Goal: Navigation & Orientation: Find specific page/section

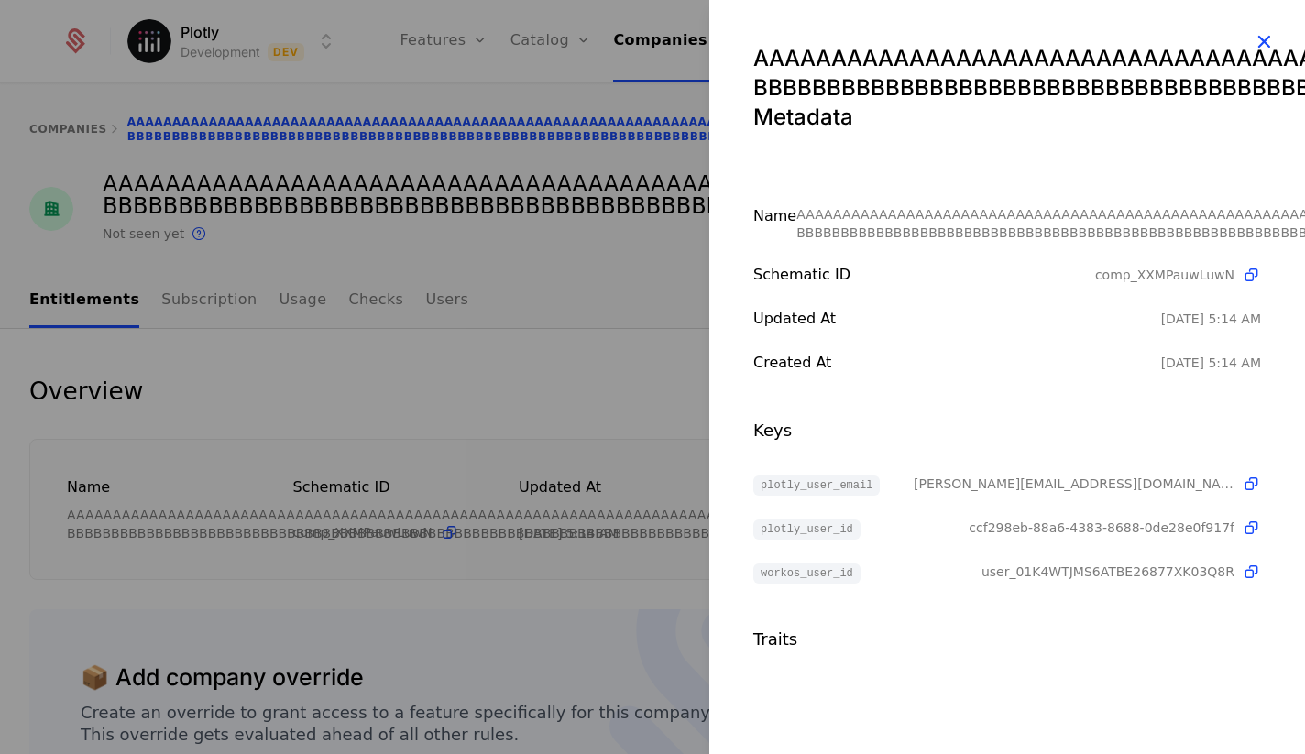
click at [1258, 45] on icon "button" at bounding box center [1264, 41] width 24 height 24
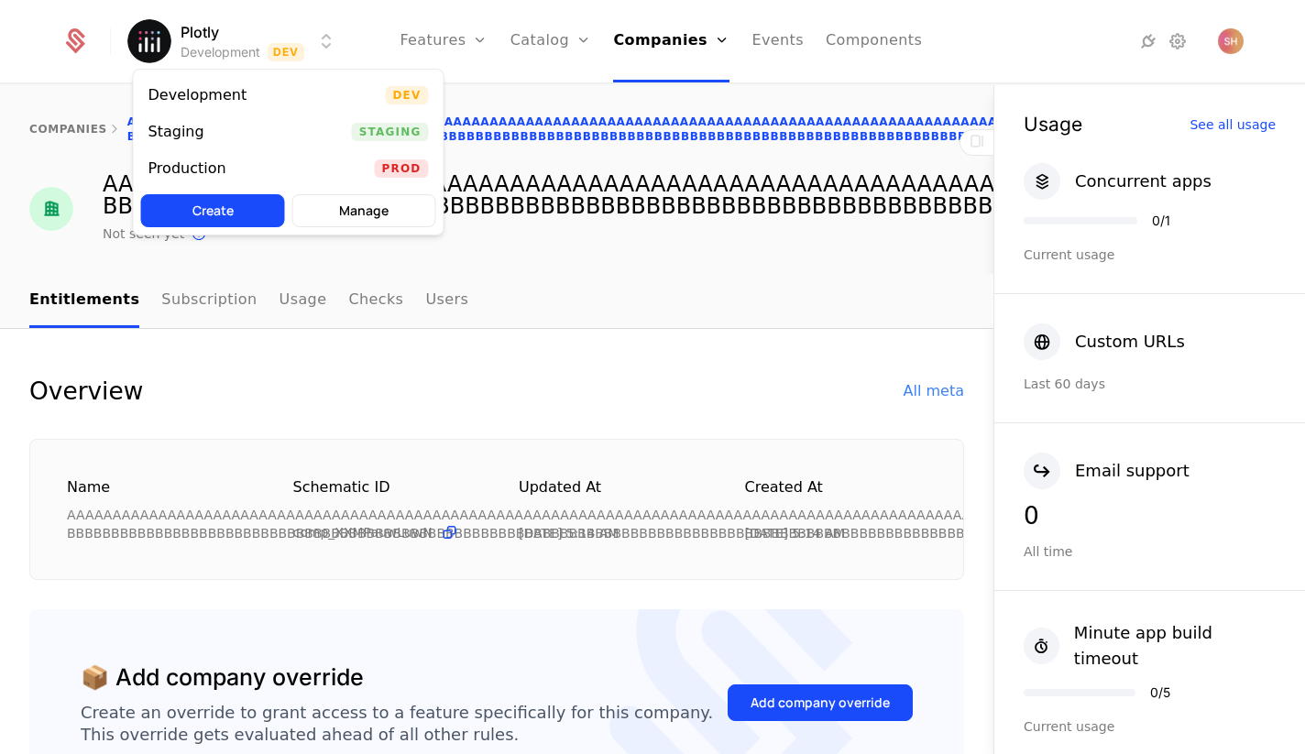
click at [328, 34] on html "Plotly Development Dev Features Features Flags Catalog Plans Add Ons Credits Co…" at bounding box center [652, 377] width 1305 height 754
click at [288, 167] on div "Production Prod" at bounding box center [289, 168] width 310 height 37
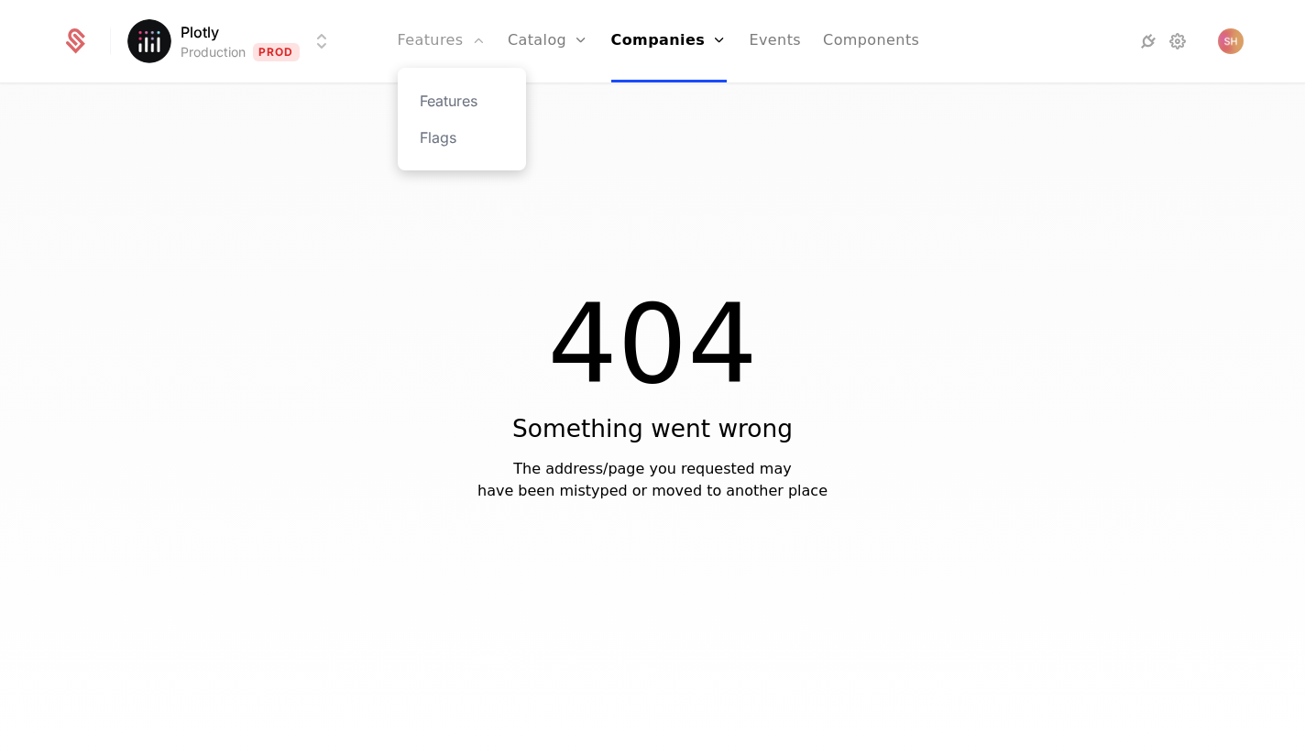
click at [430, 29] on link "Features" at bounding box center [442, 41] width 88 height 82
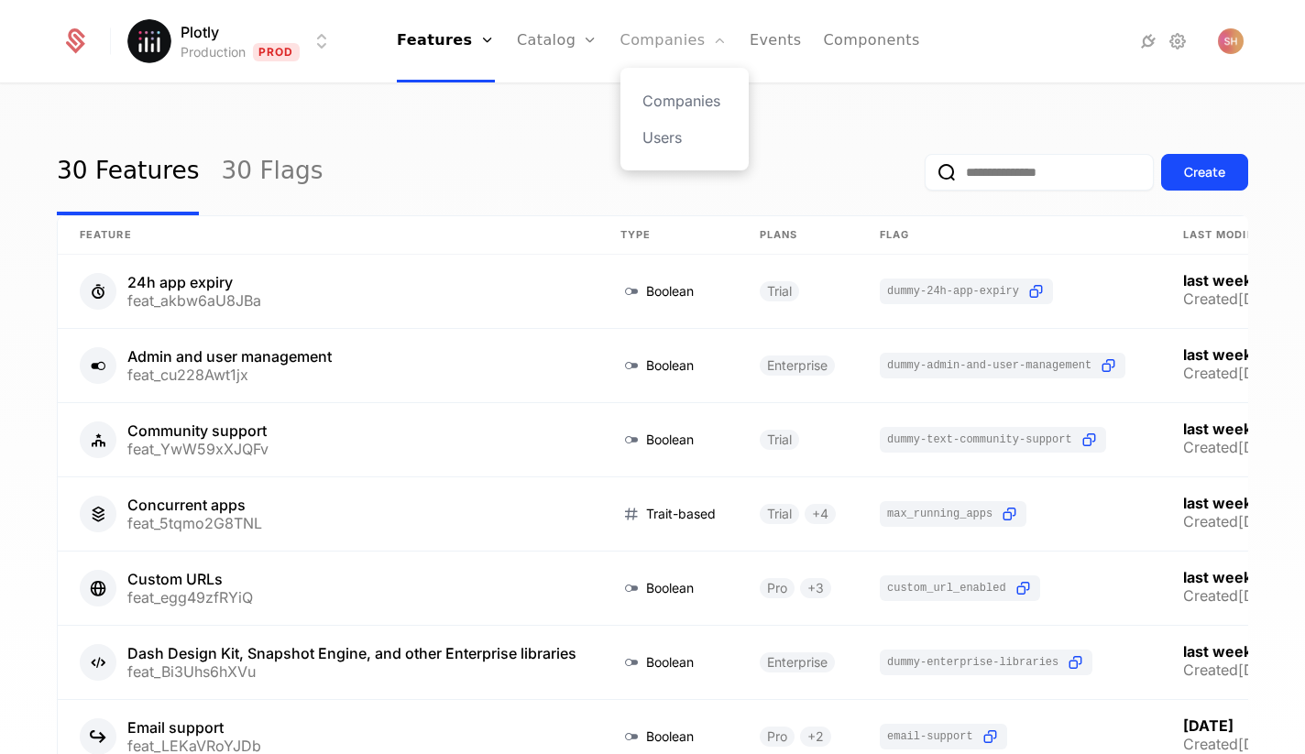
click at [634, 49] on link "Companies" at bounding box center [674, 41] width 107 height 82
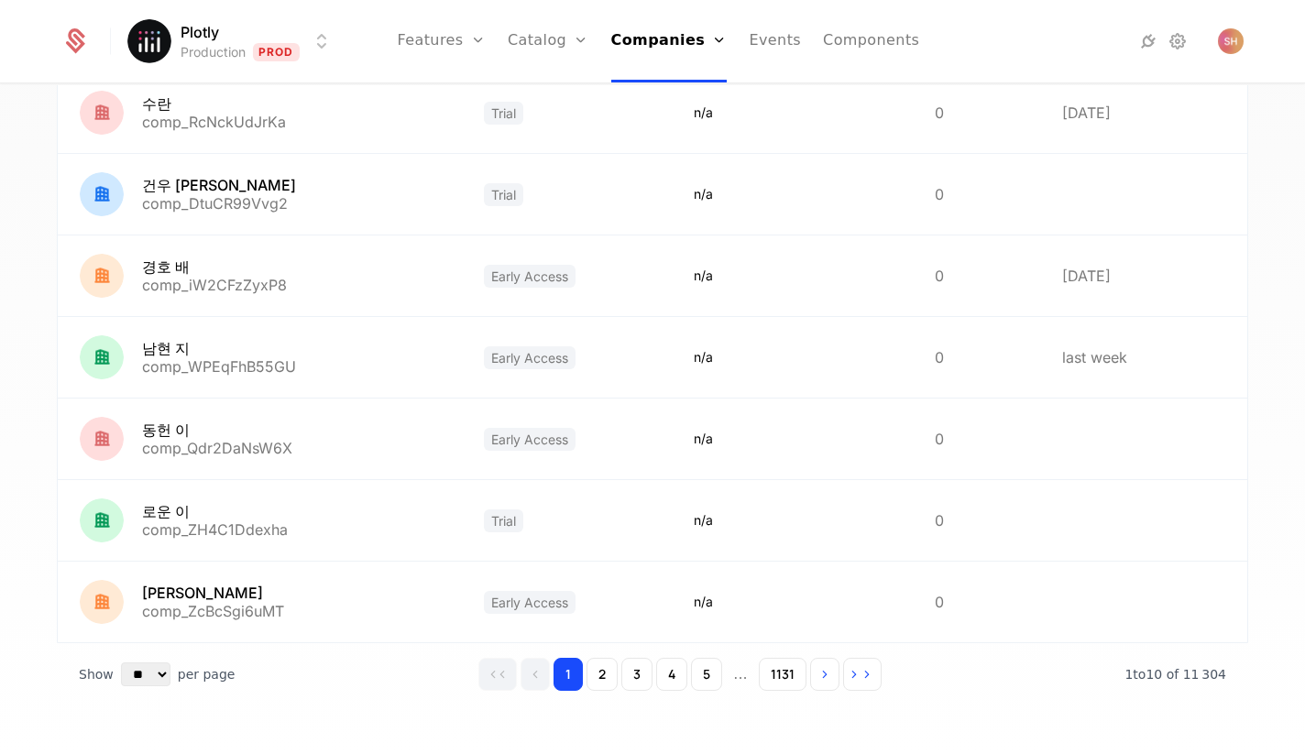
scroll to position [462, 0]
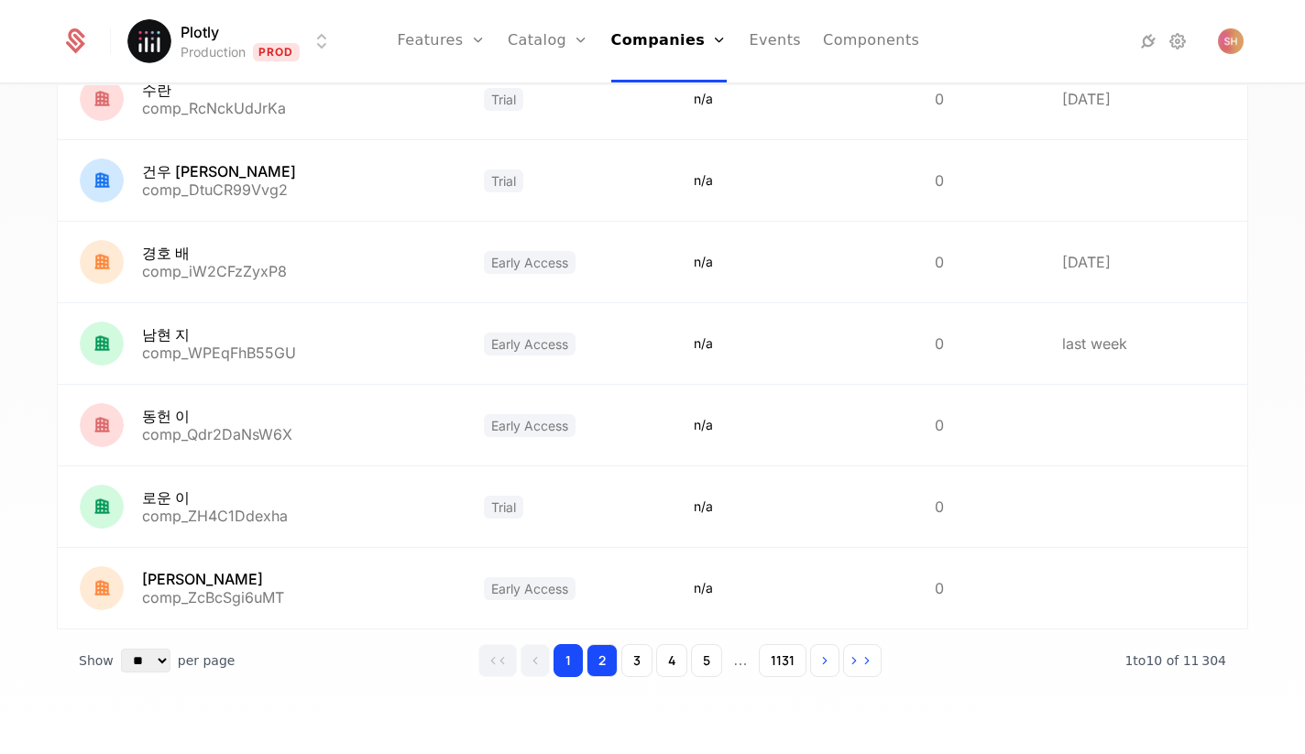
click at [600, 652] on button "2" at bounding box center [602, 660] width 31 height 33
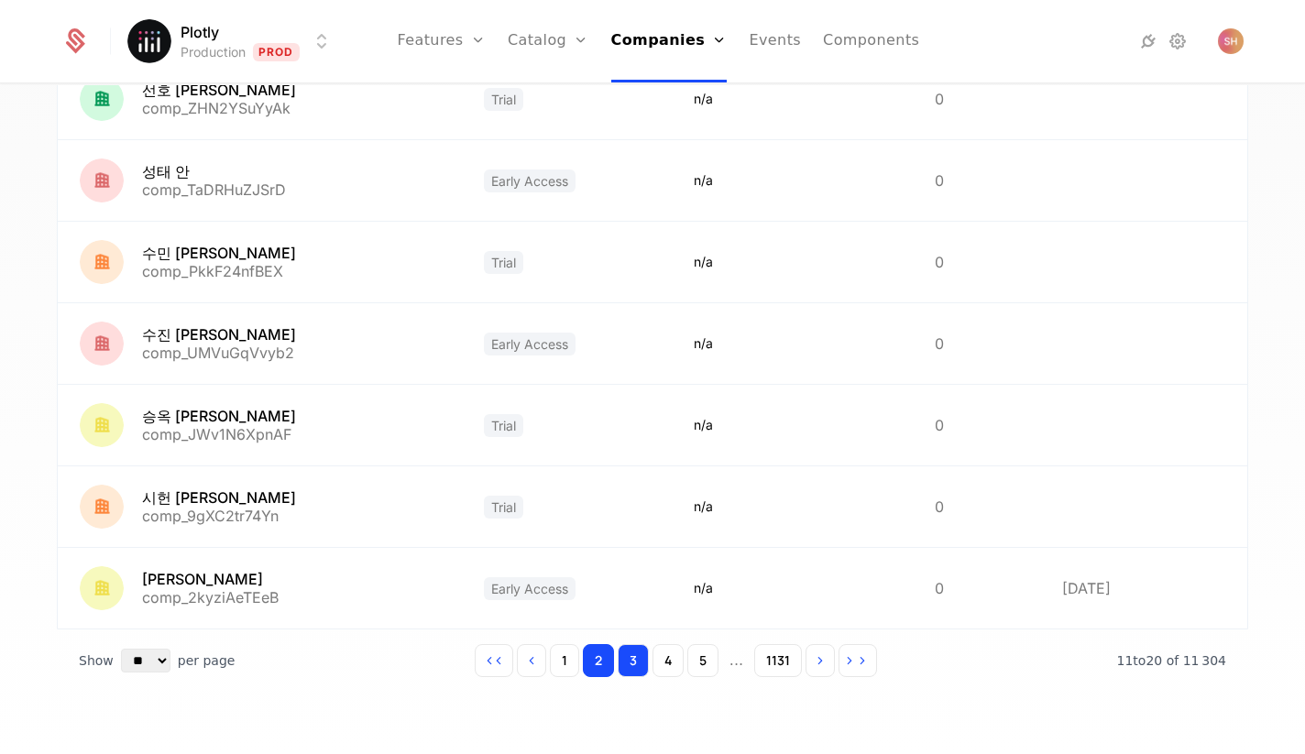
click at [643, 664] on button "3" at bounding box center [633, 660] width 31 height 33
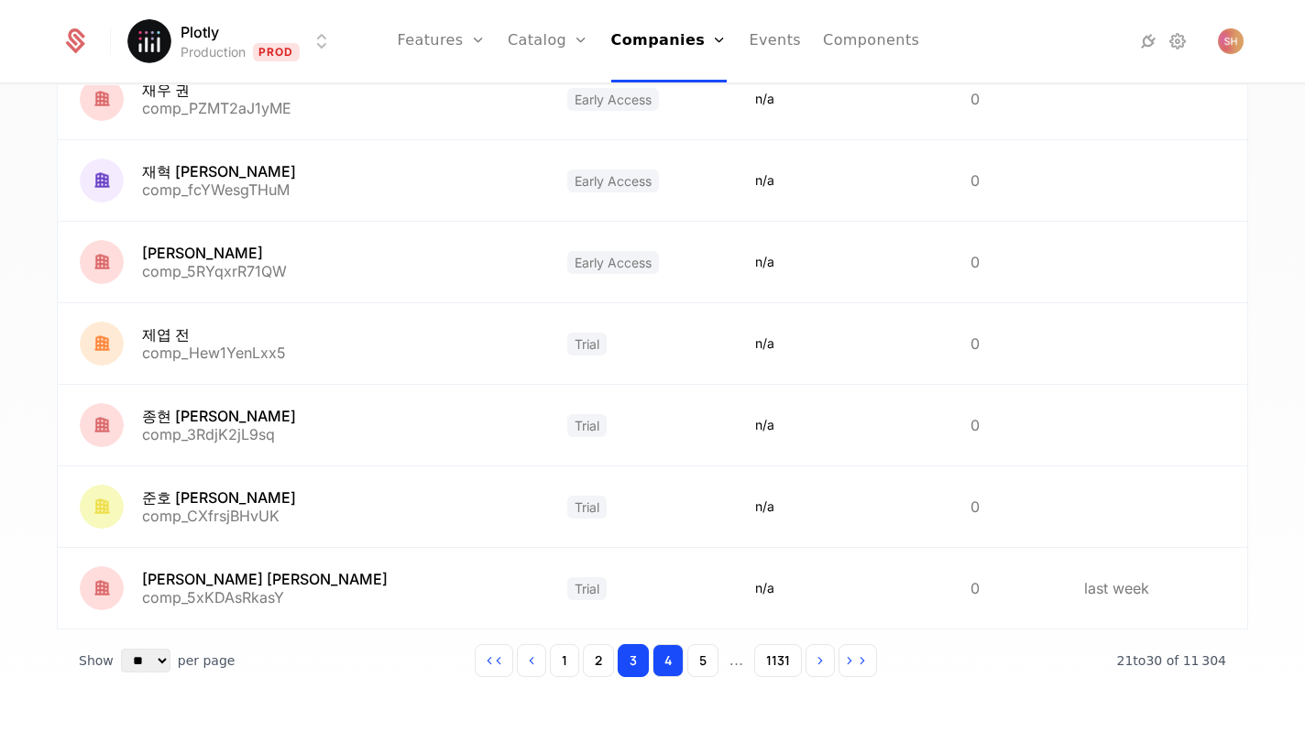
click at [675, 675] on button "4" at bounding box center [668, 660] width 31 height 33
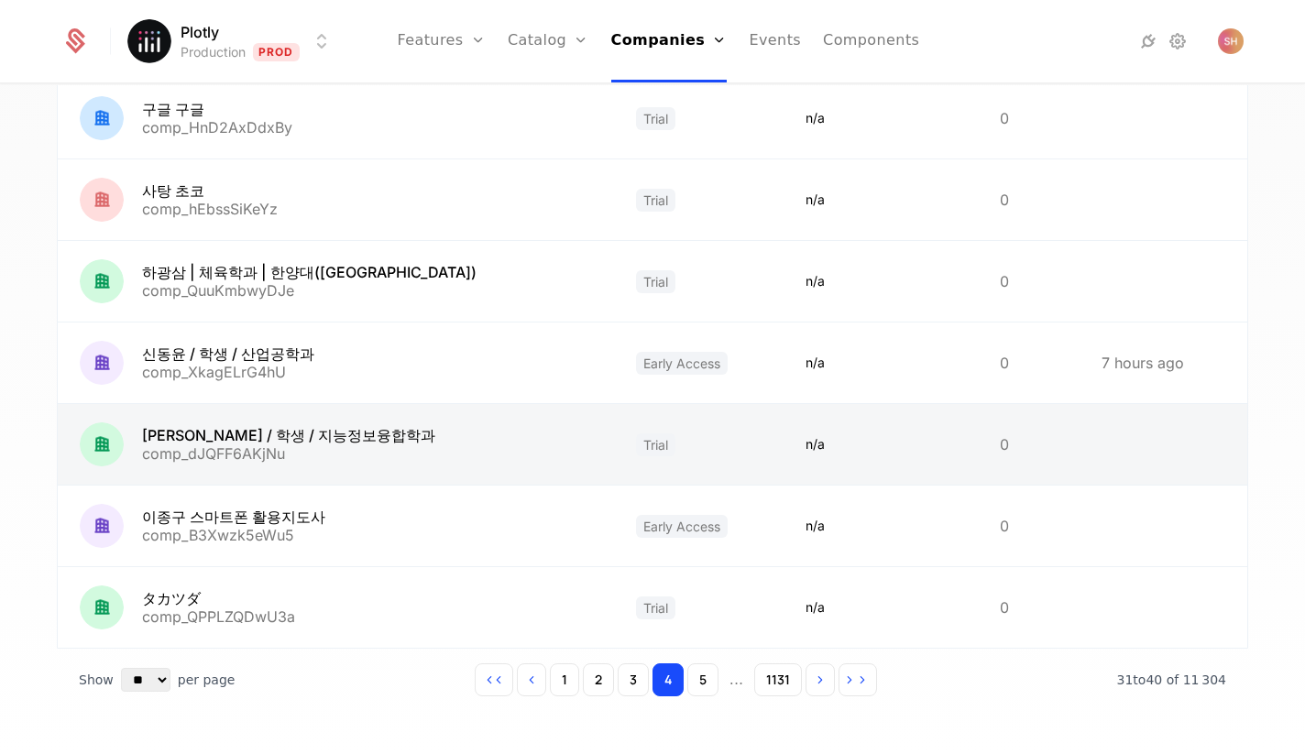
scroll to position [462, 0]
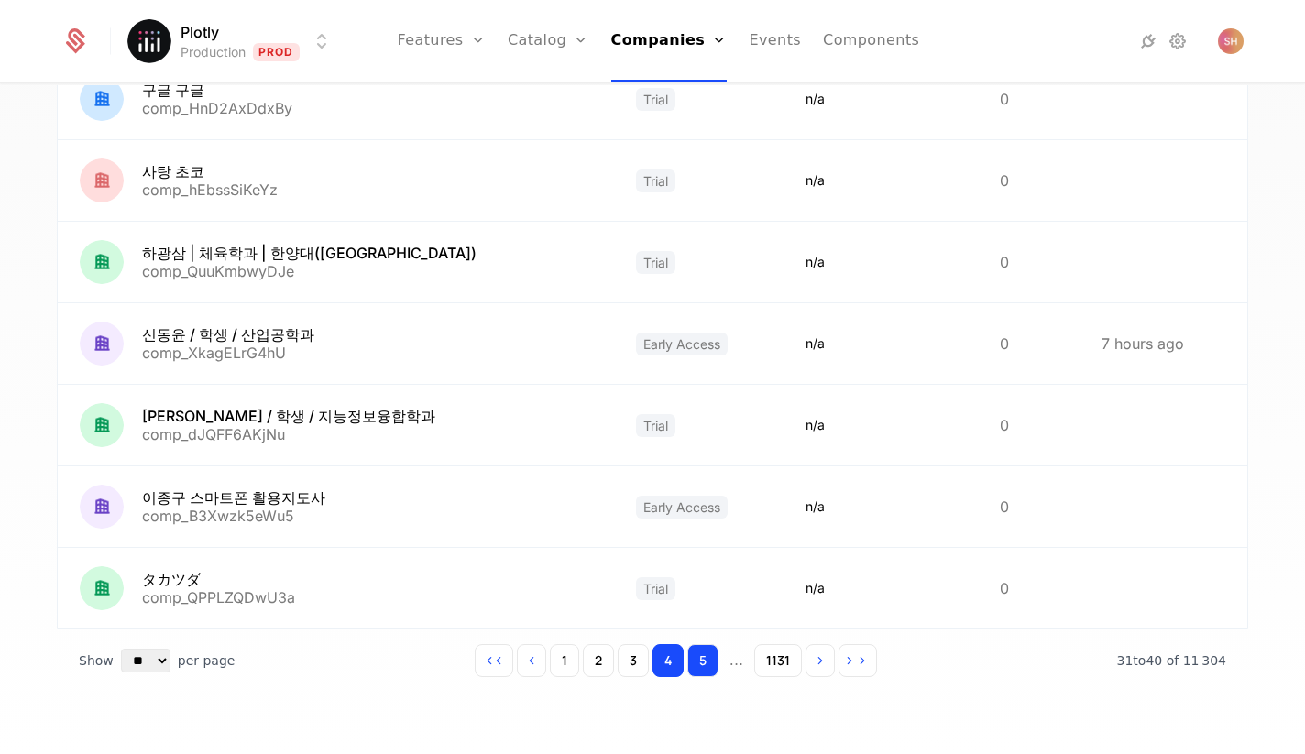
click at [692, 655] on button "5" at bounding box center [702, 660] width 31 height 33
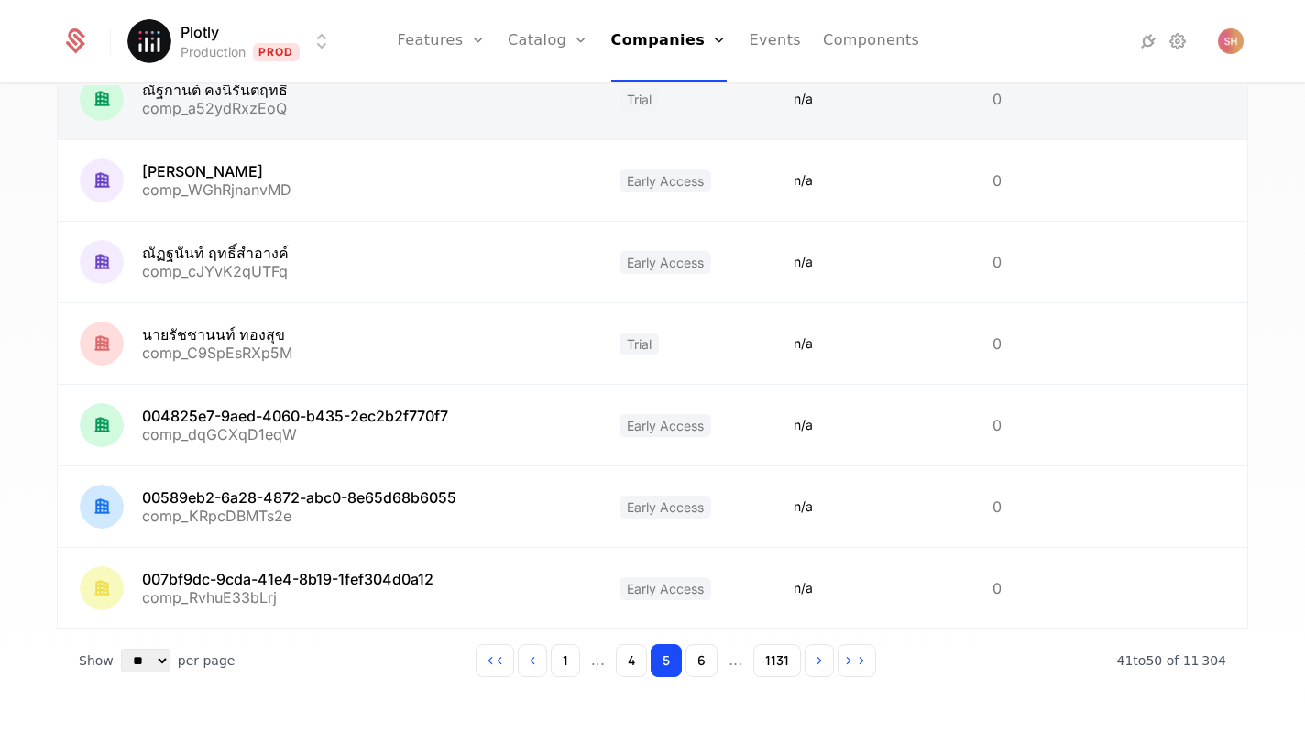
scroll to position [438, 0]
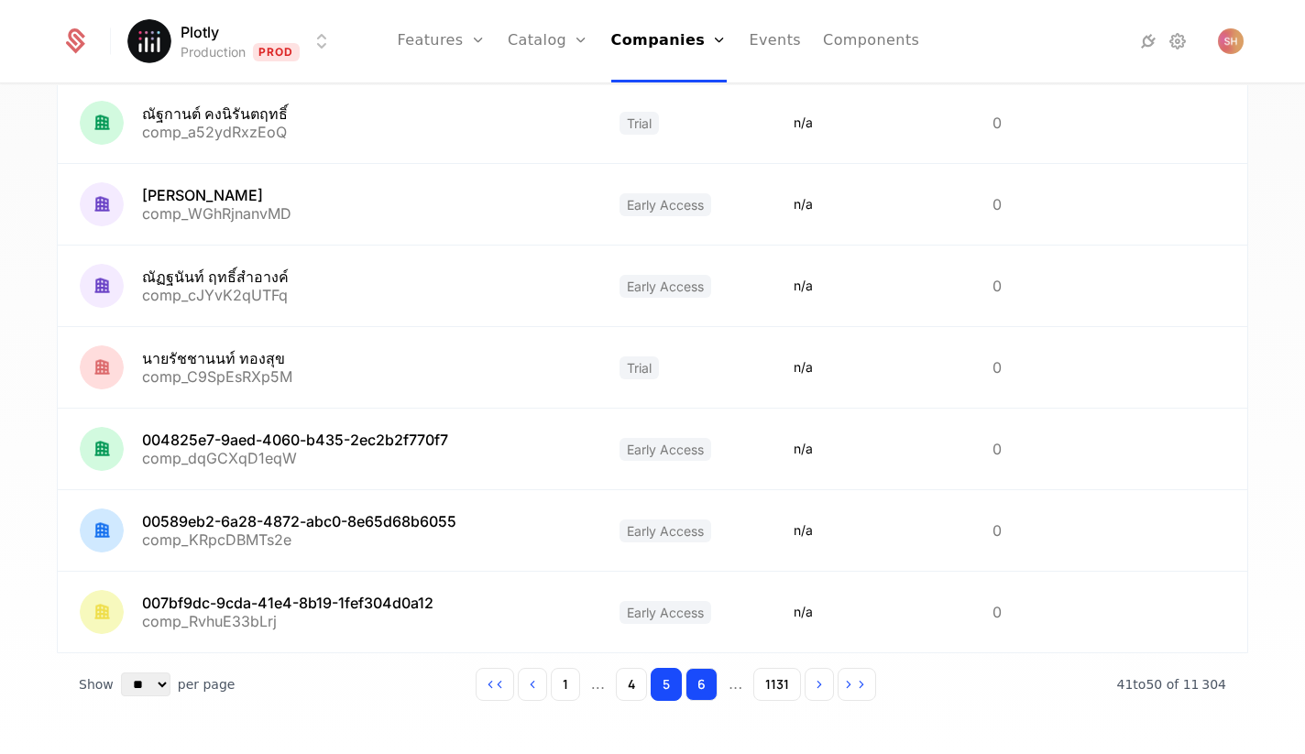
click at [694, 691] on button "6" at bounding box center [702, 684] width 32 height 33
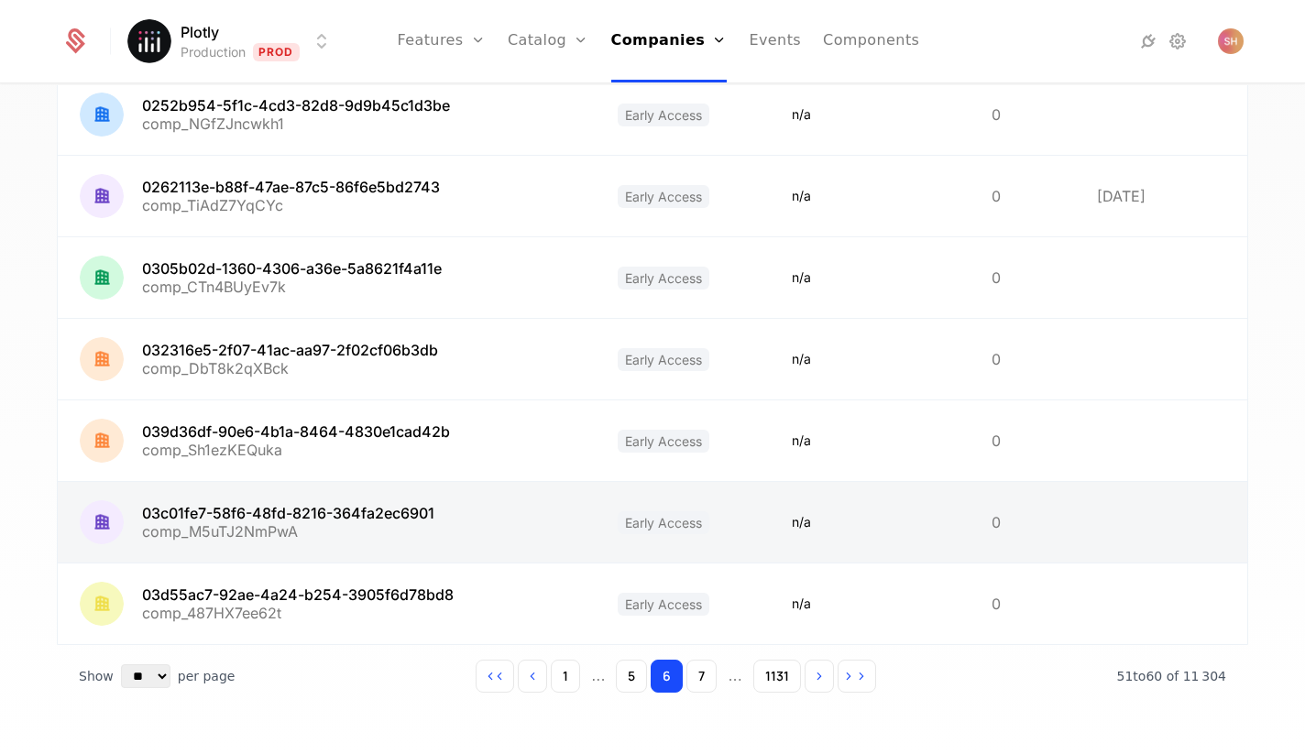
scroll to position [456, 0]
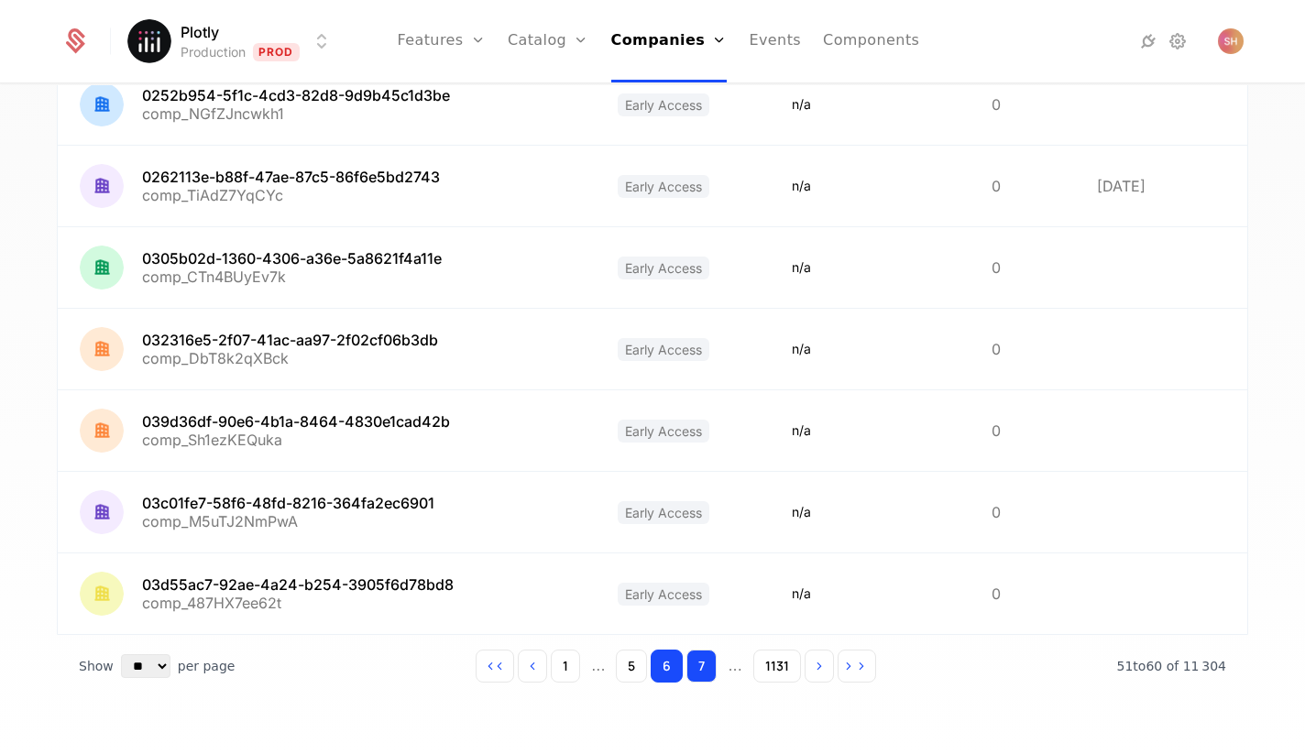
click at [696, 663] on button "7" at bounding box center [701, 666] width 30 height 33
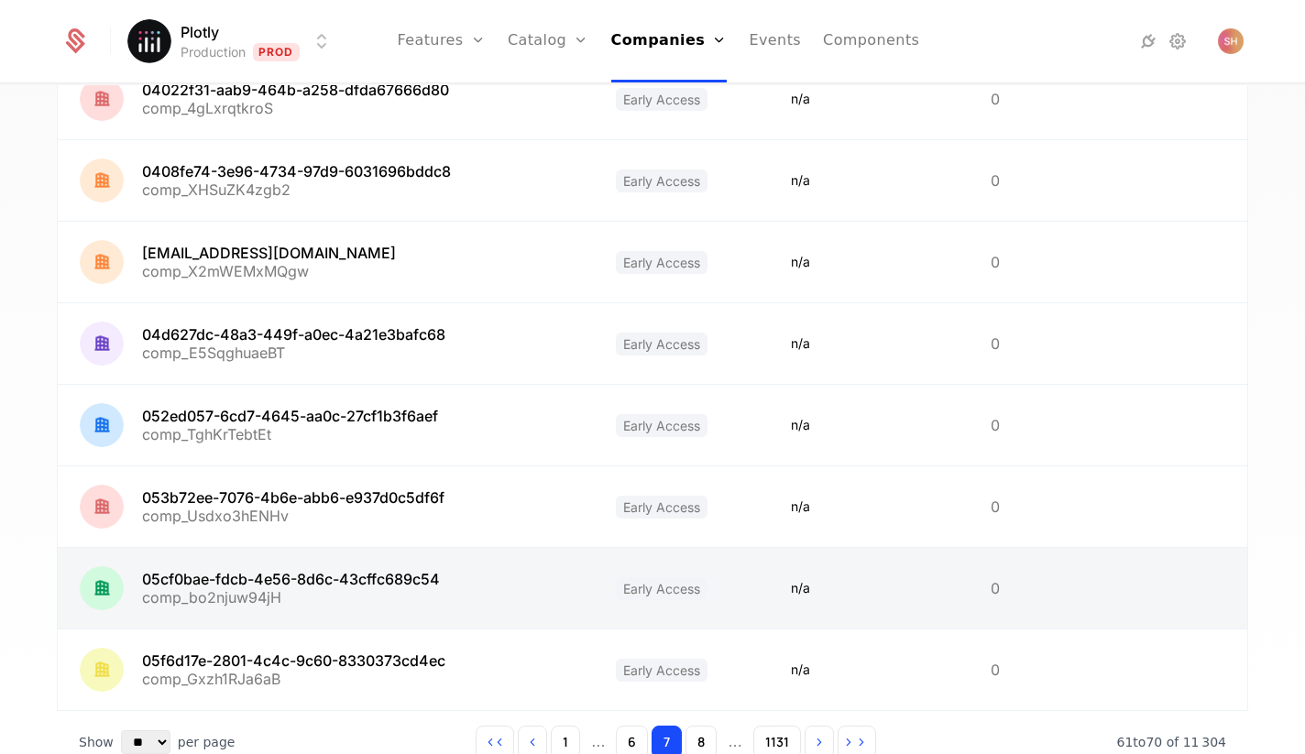
scroll to position [462, 0]
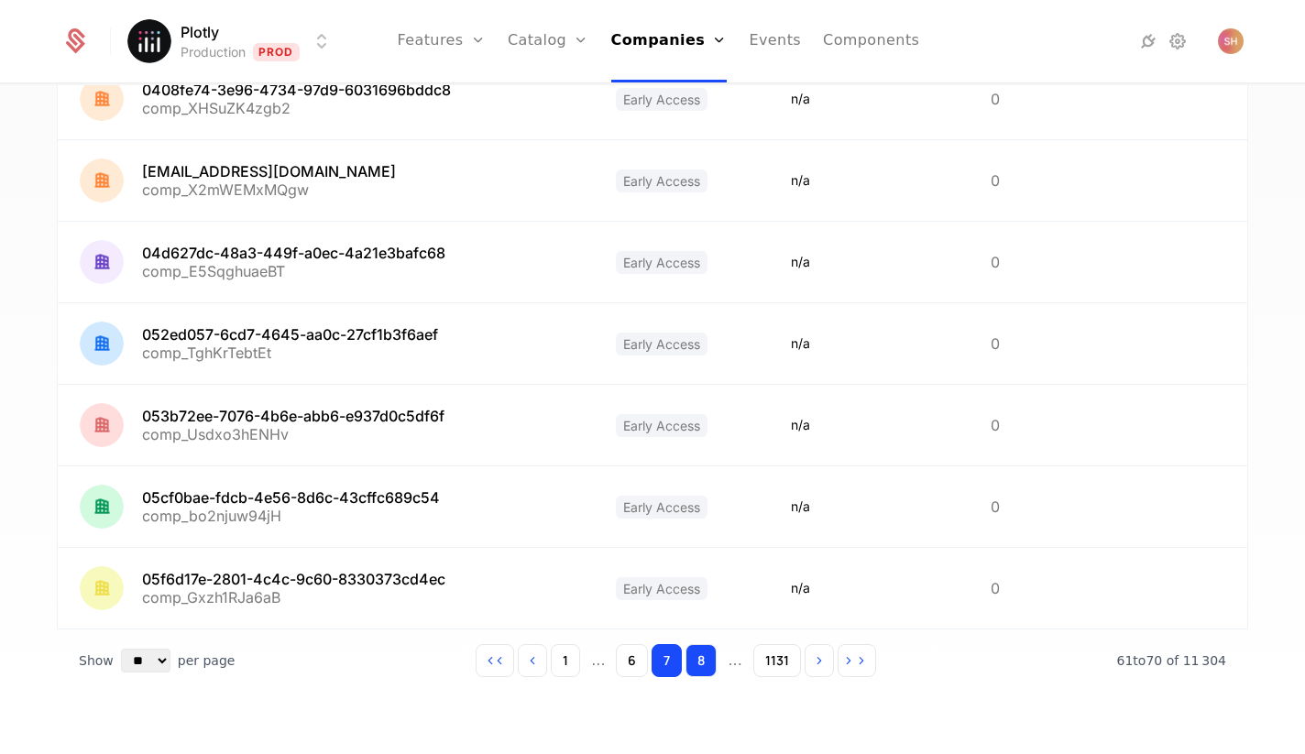
click at [700, 662] on button "8" at bounding box center [701, 660] width 31 height 33
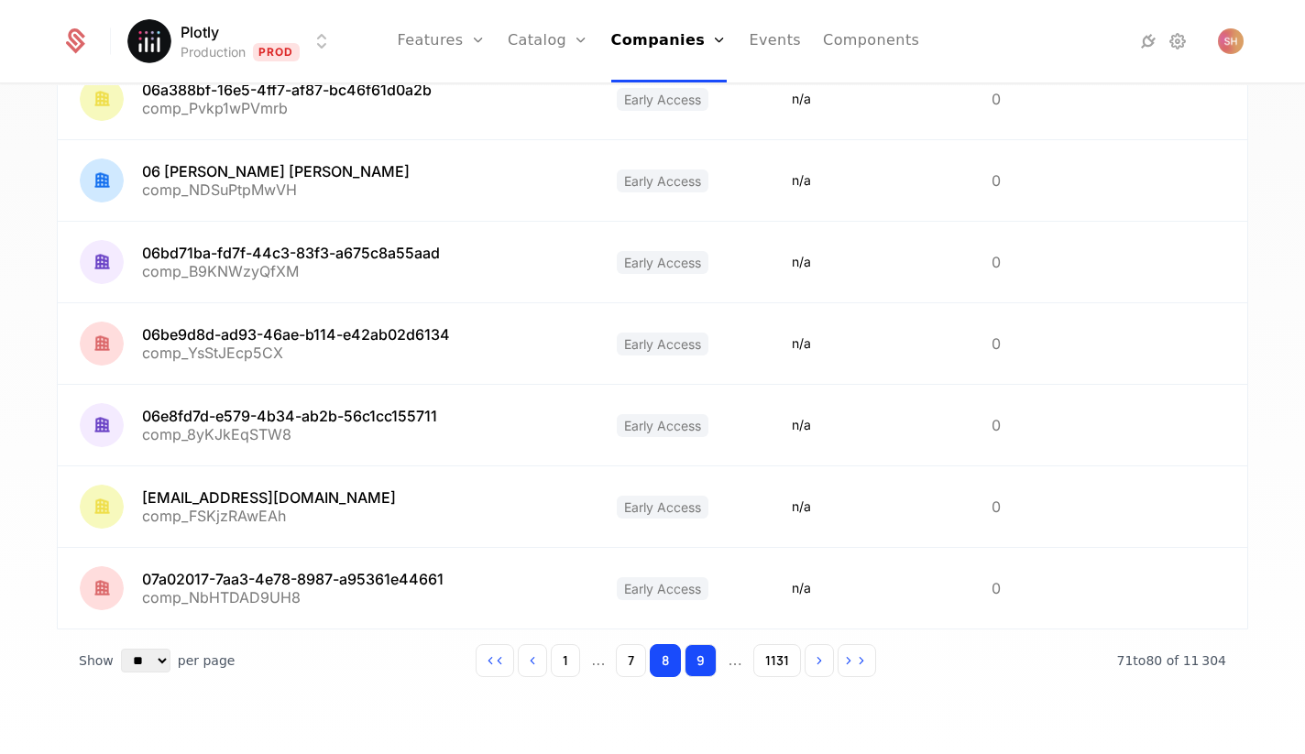
click at [695, 657] on button "9" at bounding box center [701, 660] width 32 height 33
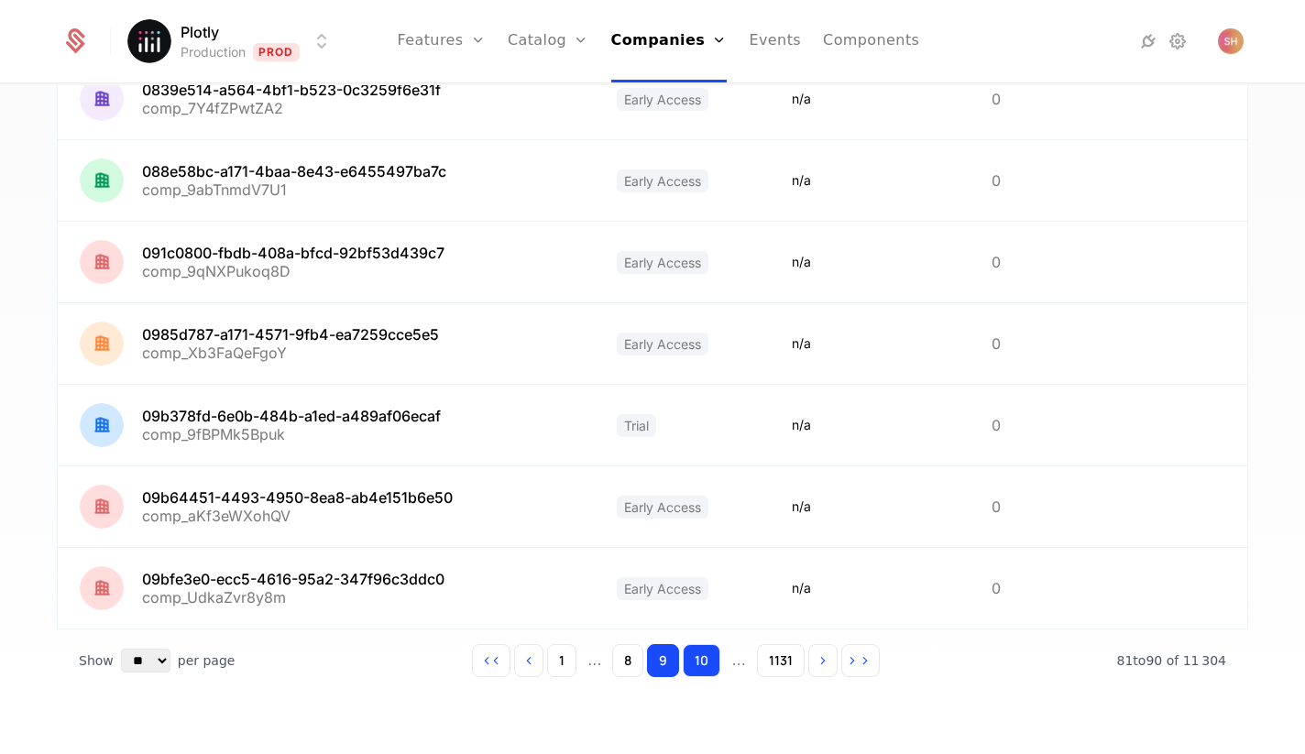
click at [705, 661] on button "10" at bounding box center [702, 660] width 38 height 33
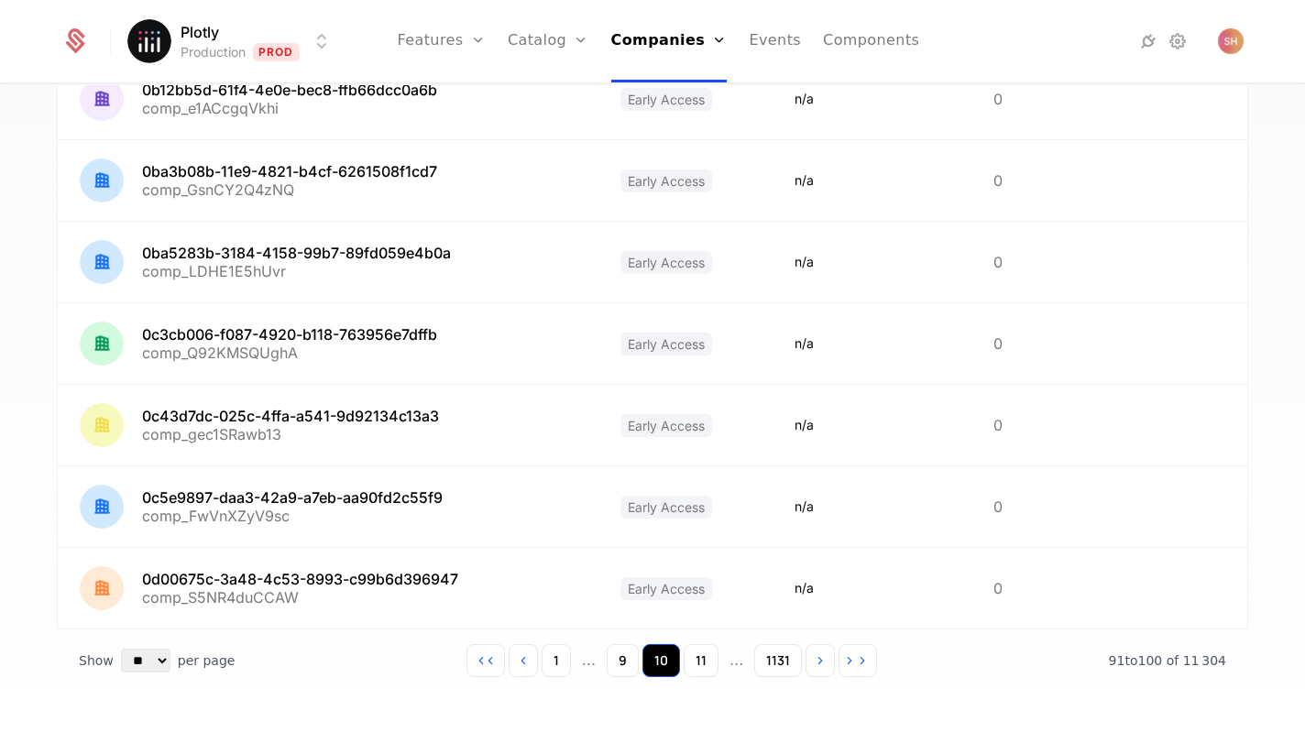
click at [705, 661] on button "11" at bounding box center [701, 660] width 35 height 33
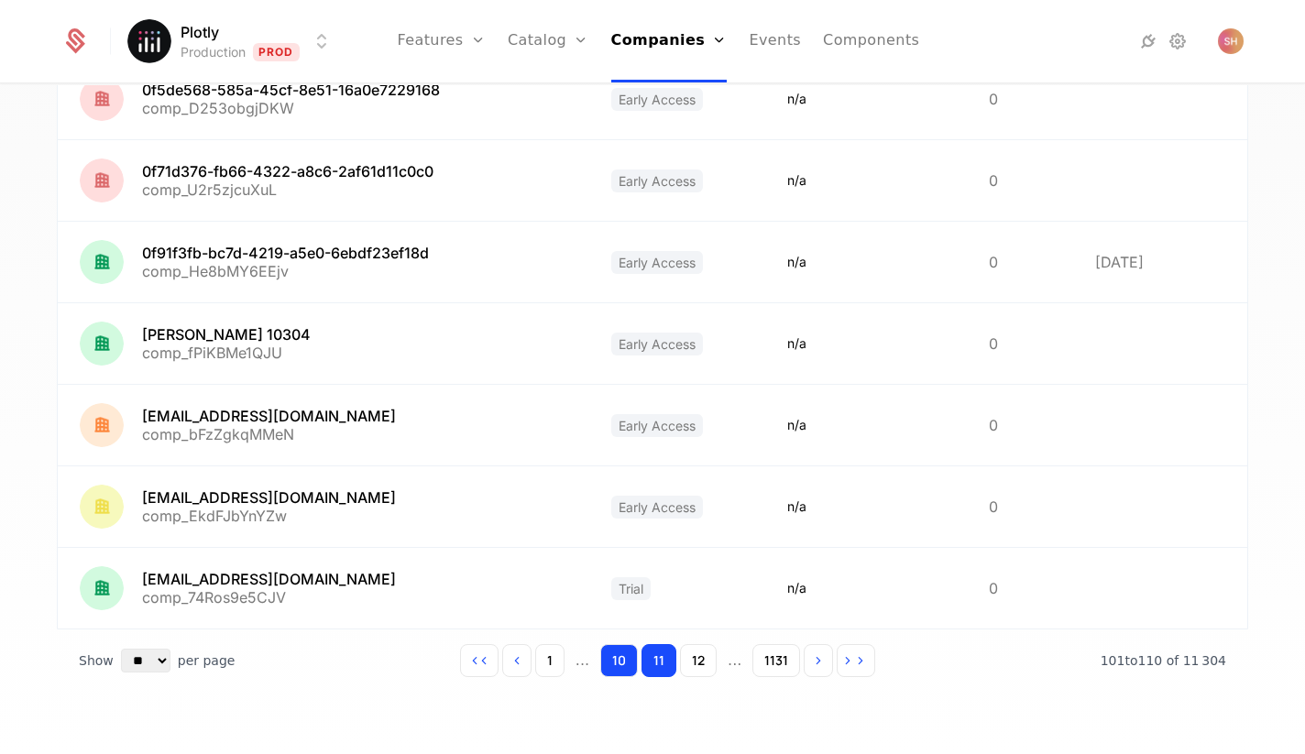
click at [705, 661] on button "12" at bounding box center [698, 660] width 37 height 33
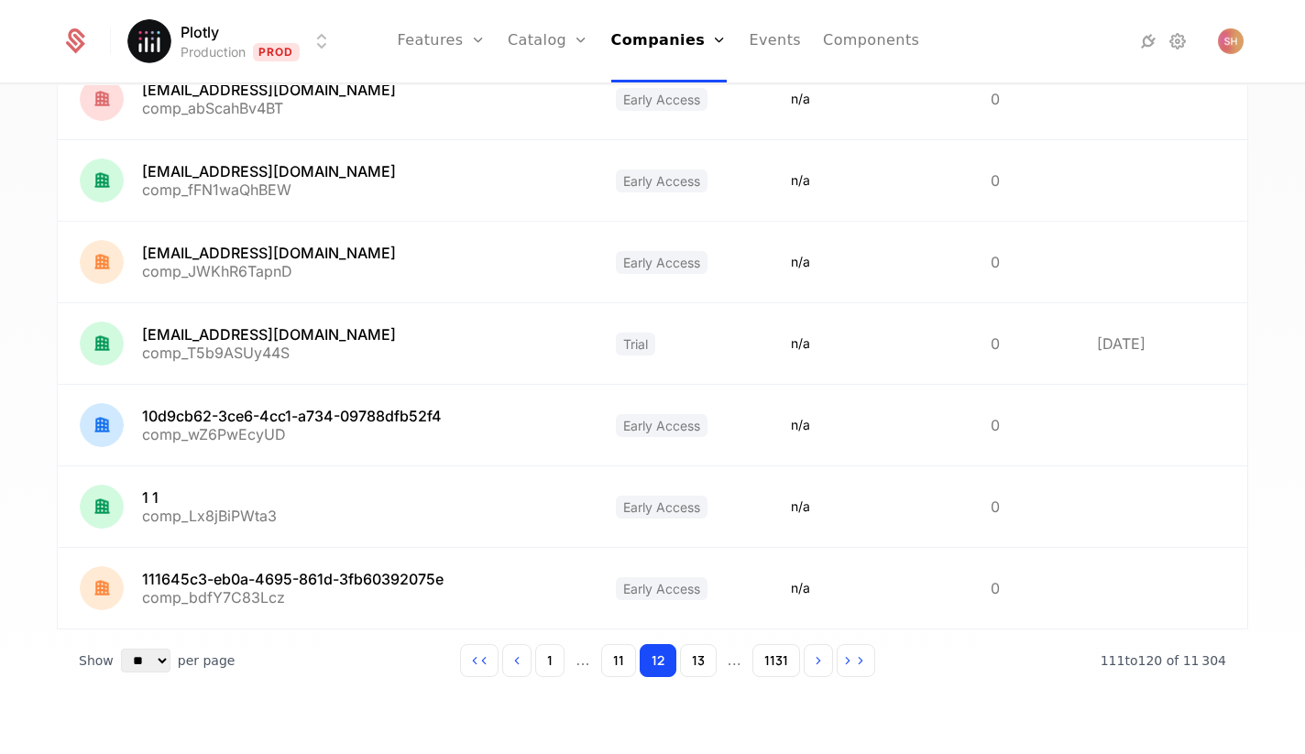
click at [705, 661] on button "13" at bounding box center [698, 660] width 37 height 33
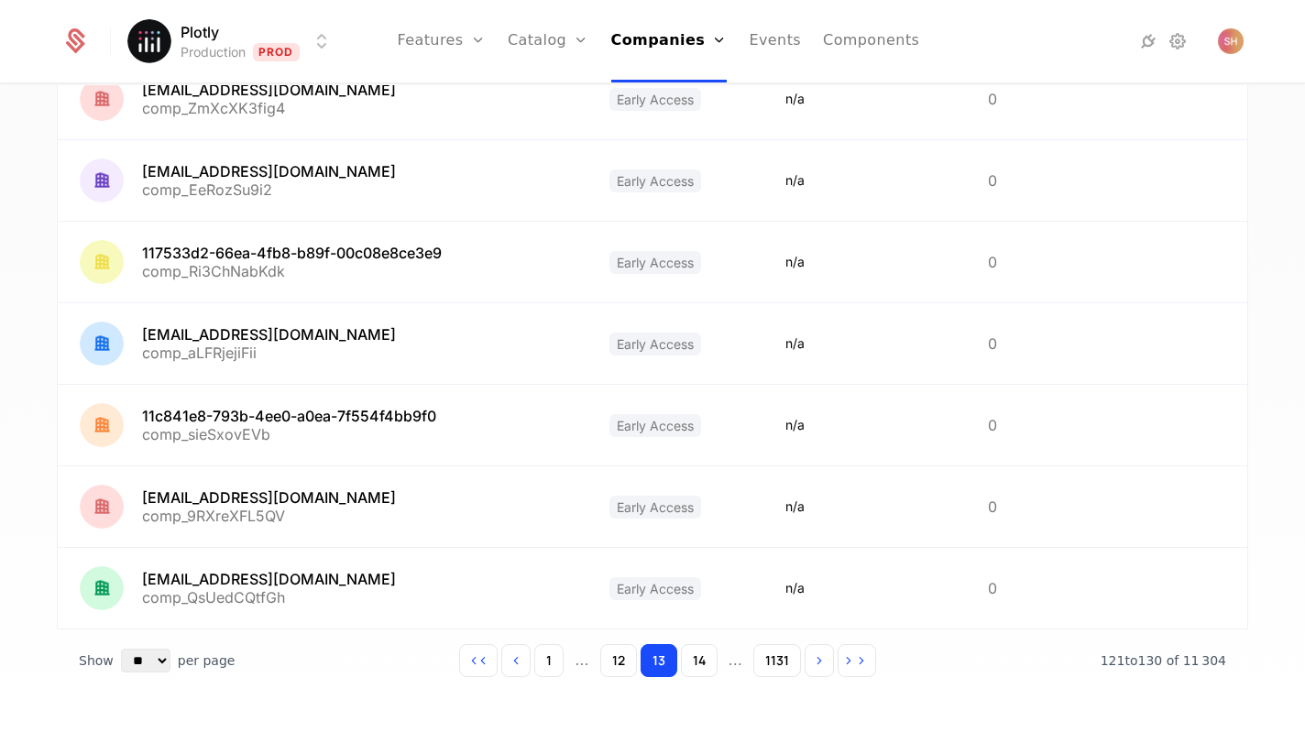
click at [705, 661] on button "14" at bounding box center [699, 660] width 37 height 33
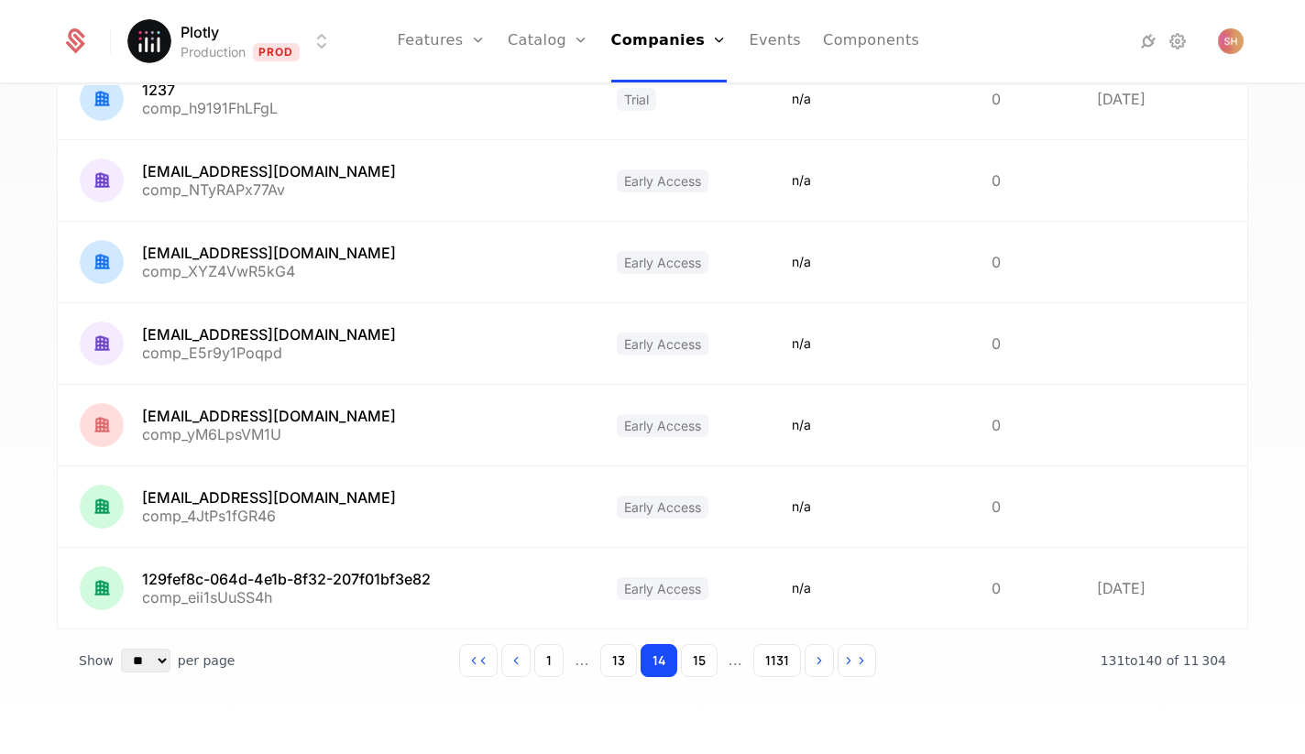
click at [705, 661] on button "15" at bounding box center [699, 660] width 37 height 33
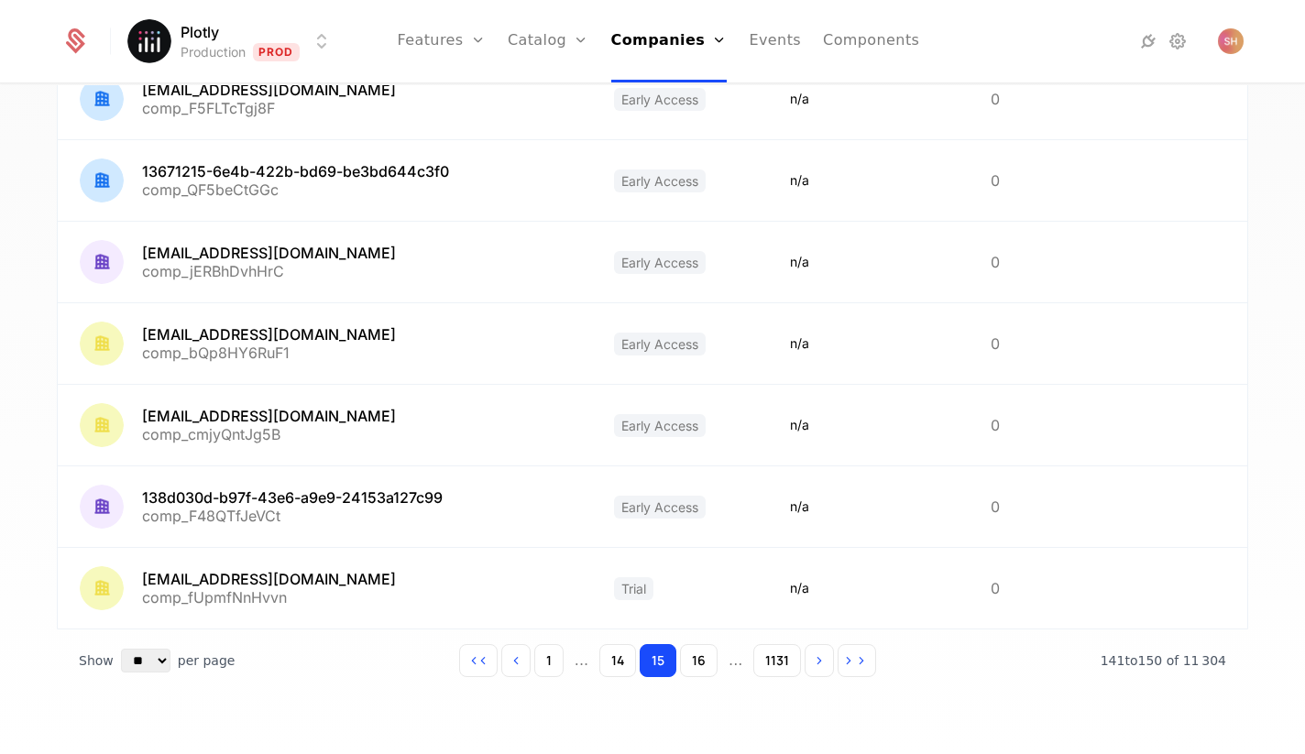
click at [705, 661] on button "16" at bounding box center [699, 660] width 38 height 33
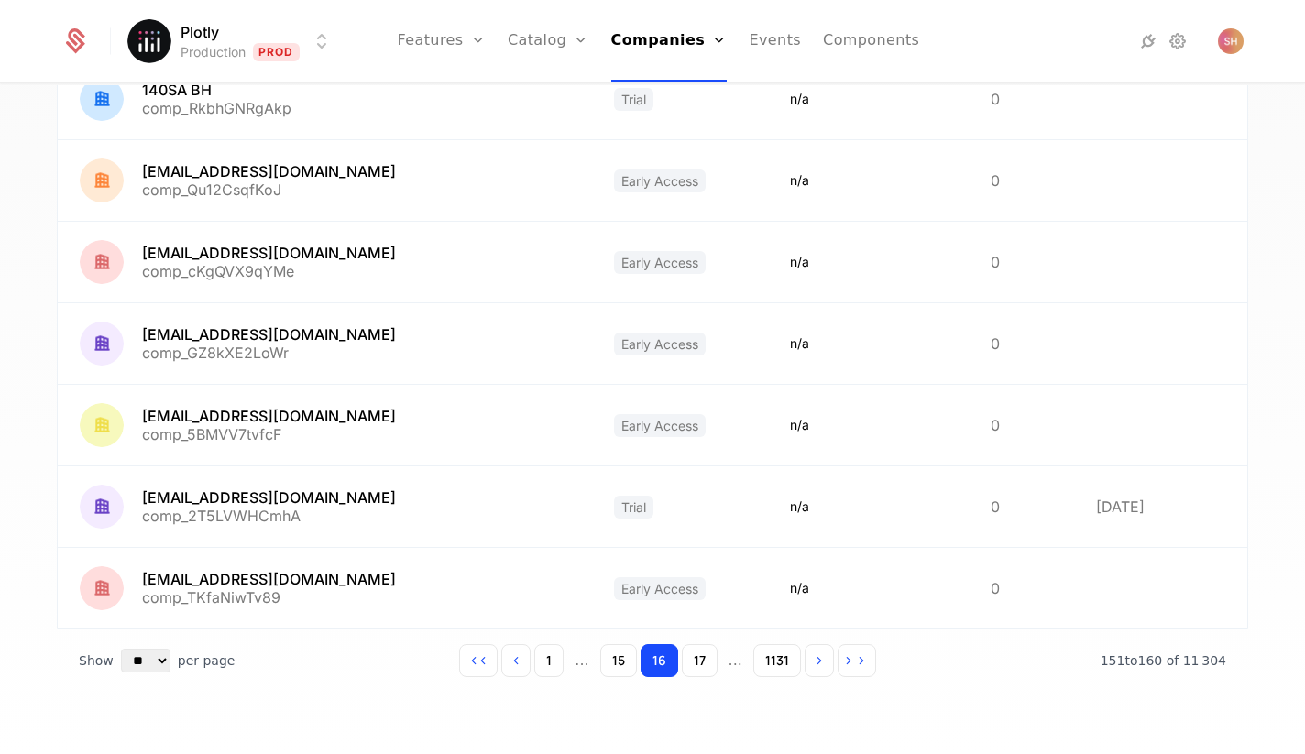
click at [705, 661] on button "17" at bounding box center [700, 660] width 36 height 33
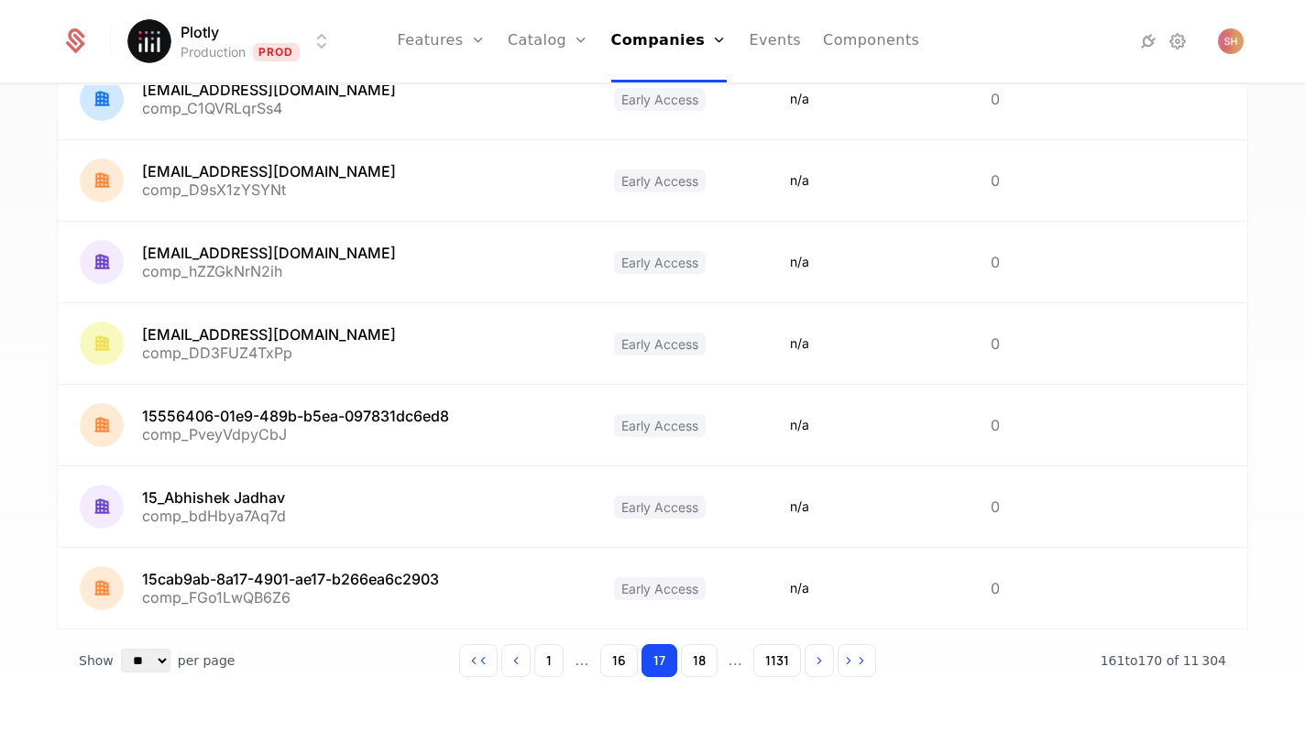
click at [705, 661] on button "18" at bounding box center [699, 660] width 37 height 33
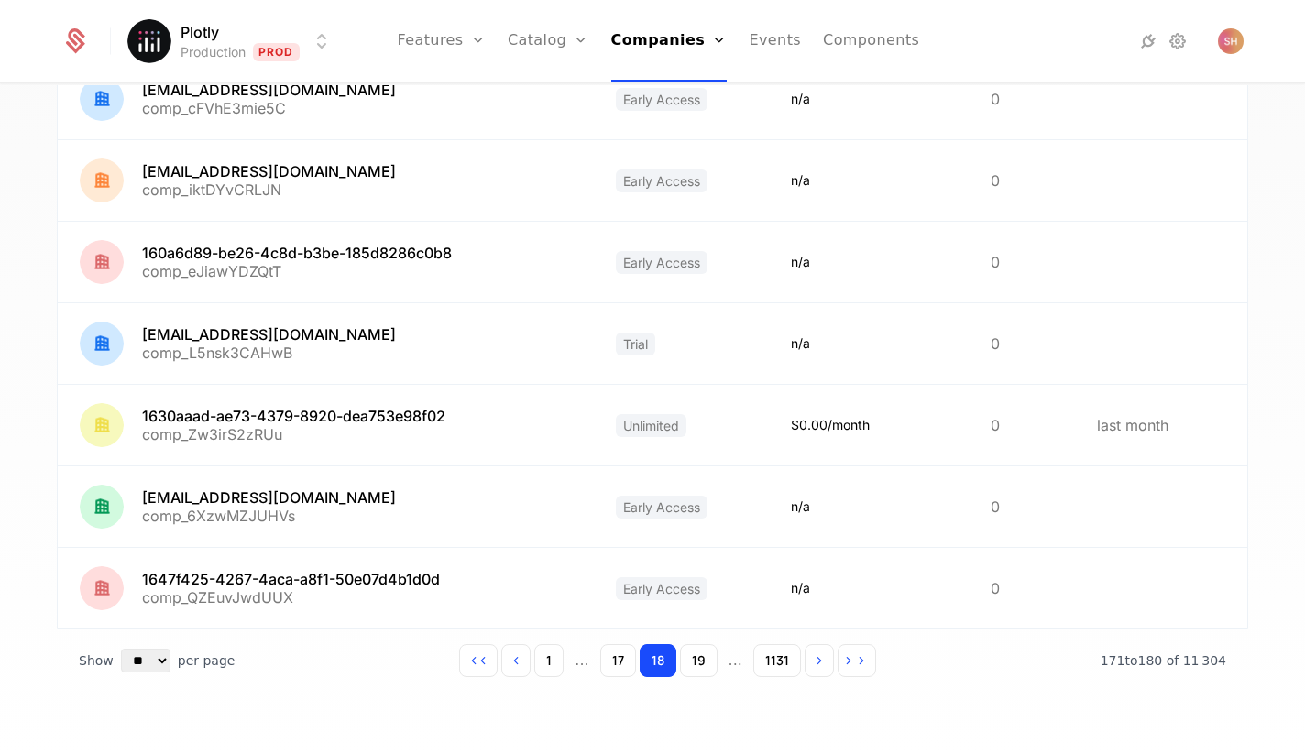
click at [705, 661] on button "19" at bounding box center [699, 660] width 38 height 33
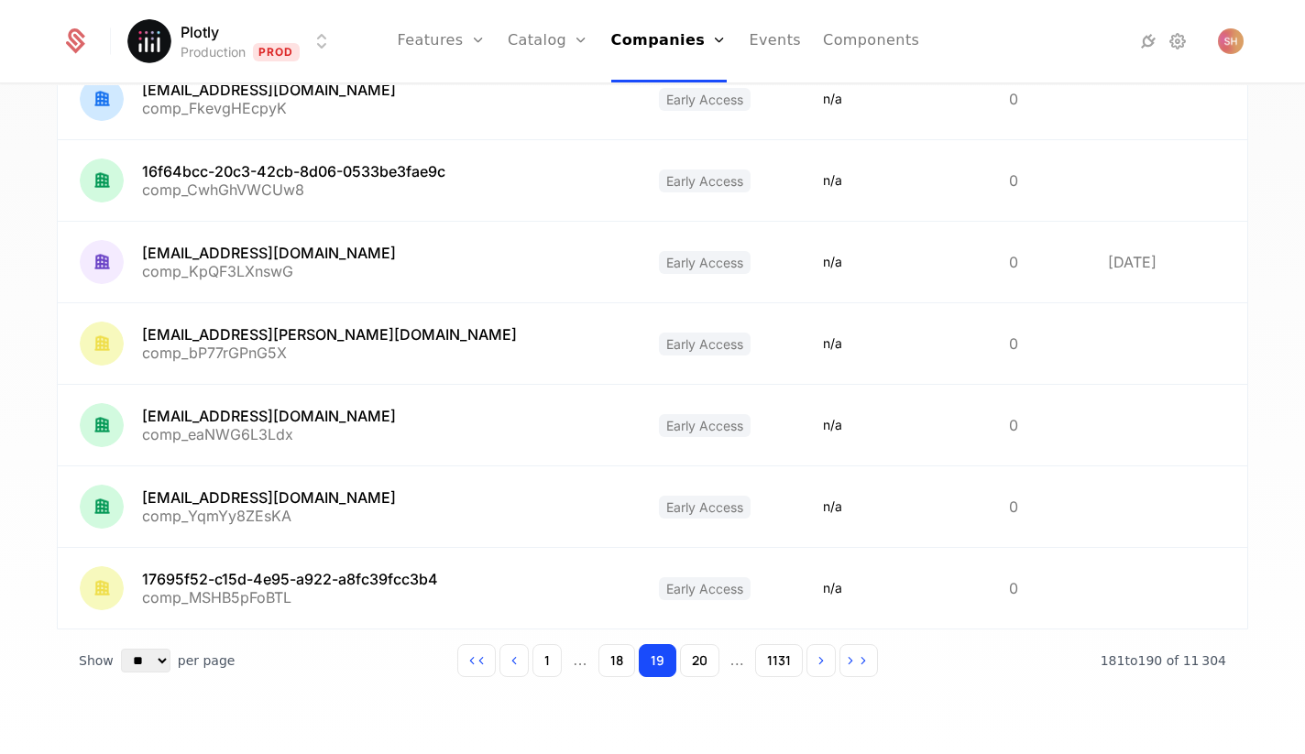
click at [705, 661] on button "20" at bounding box center [699, 660] width 39 height 33
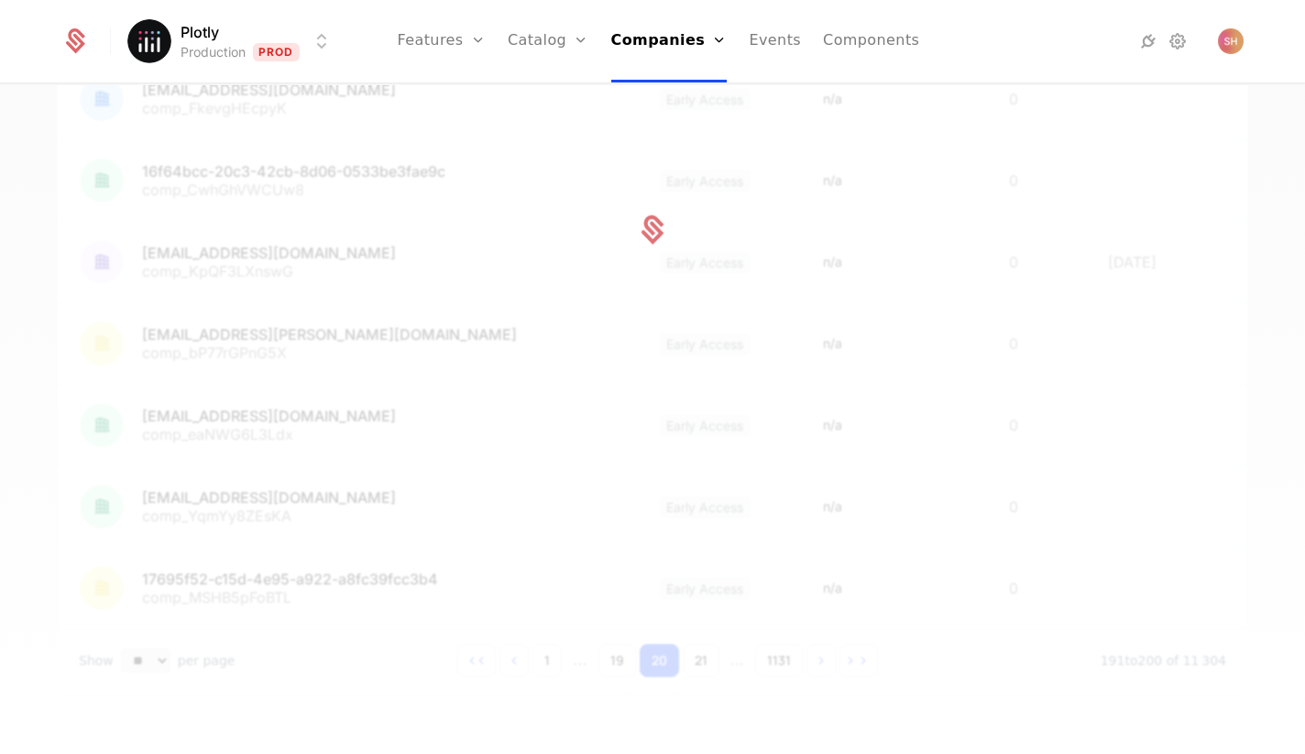
click at [705, 661] on button "21" at bounding box center [701, 660] width 37 height 33
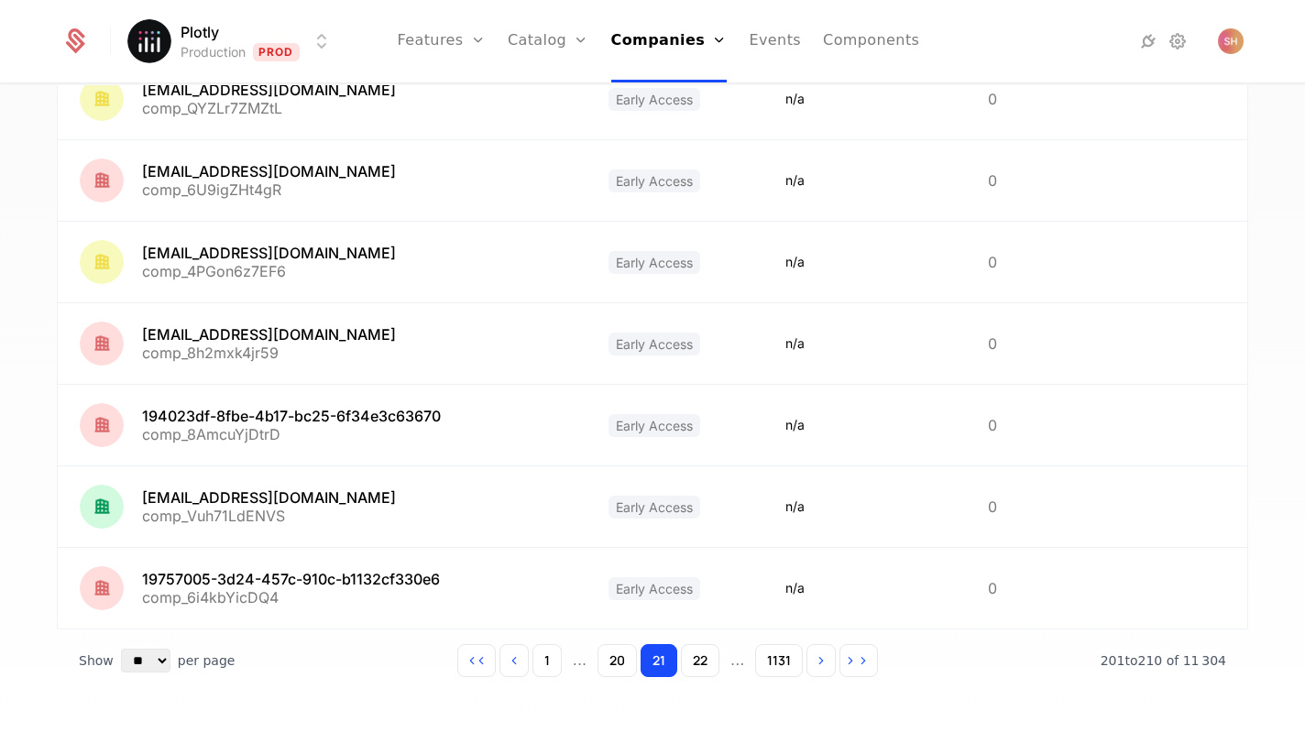
click at [705, 661] on button "22" at bounding box center [700, 660] width 38 height 33
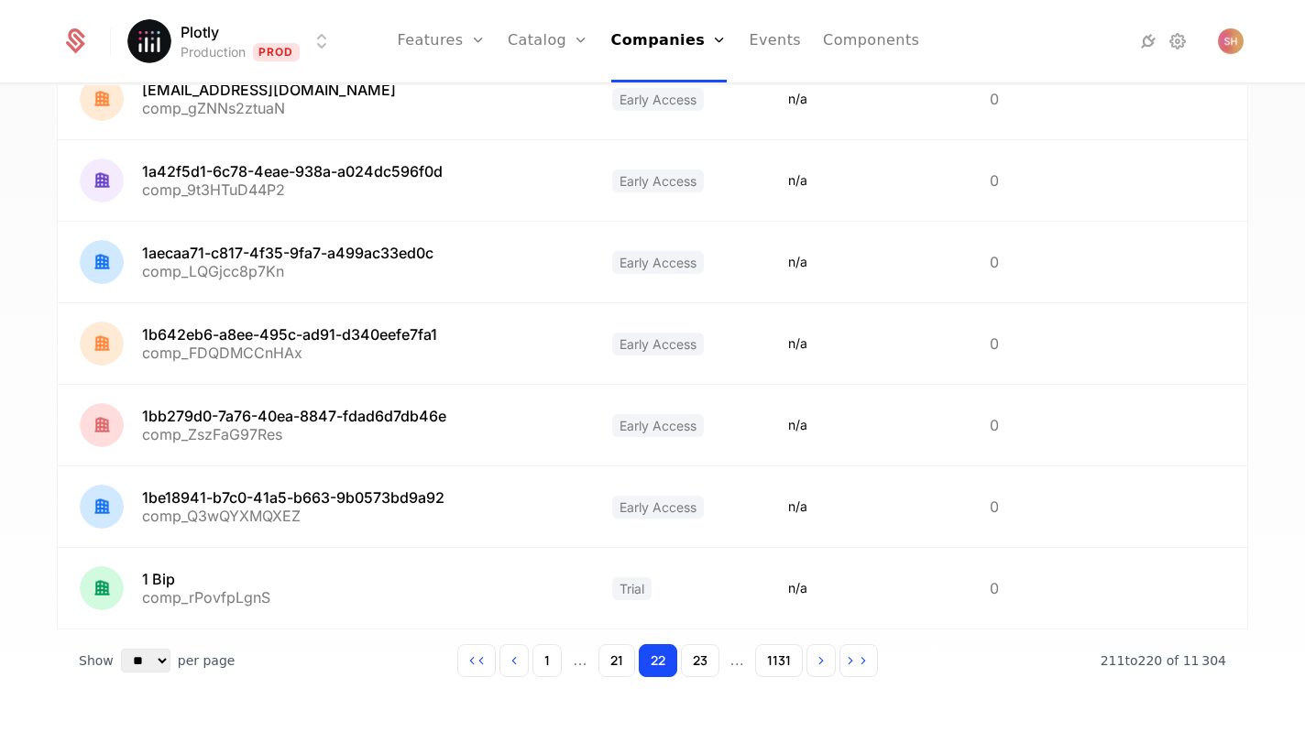
click at [705, 661] on button "23" at bounding box center [700, 660] width 38 height 33
